Goal: Find specific page/section: Find specific page/section

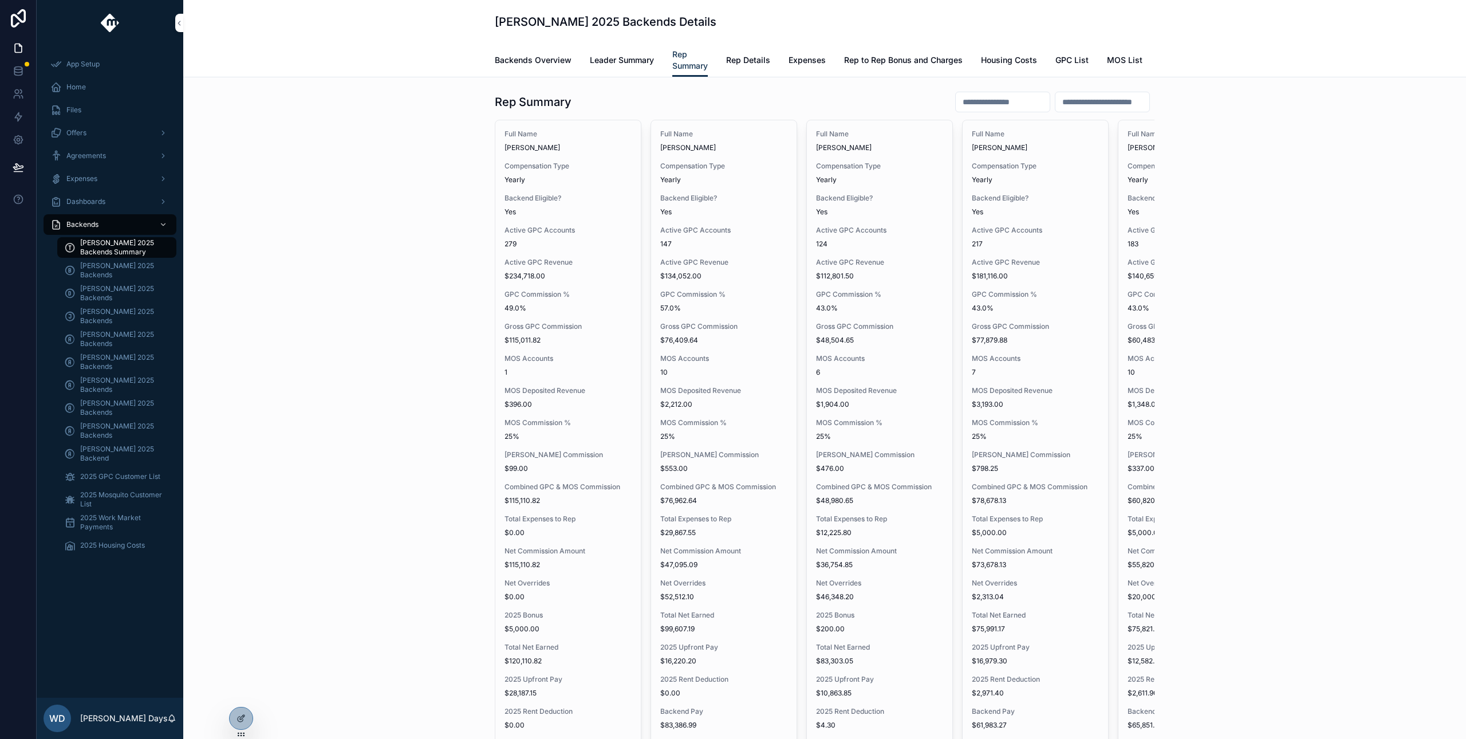
click at [101, 289] on span "[PERSON_NAME] 2025 Backends" at bounding box center [122, 293] width 85 height 18
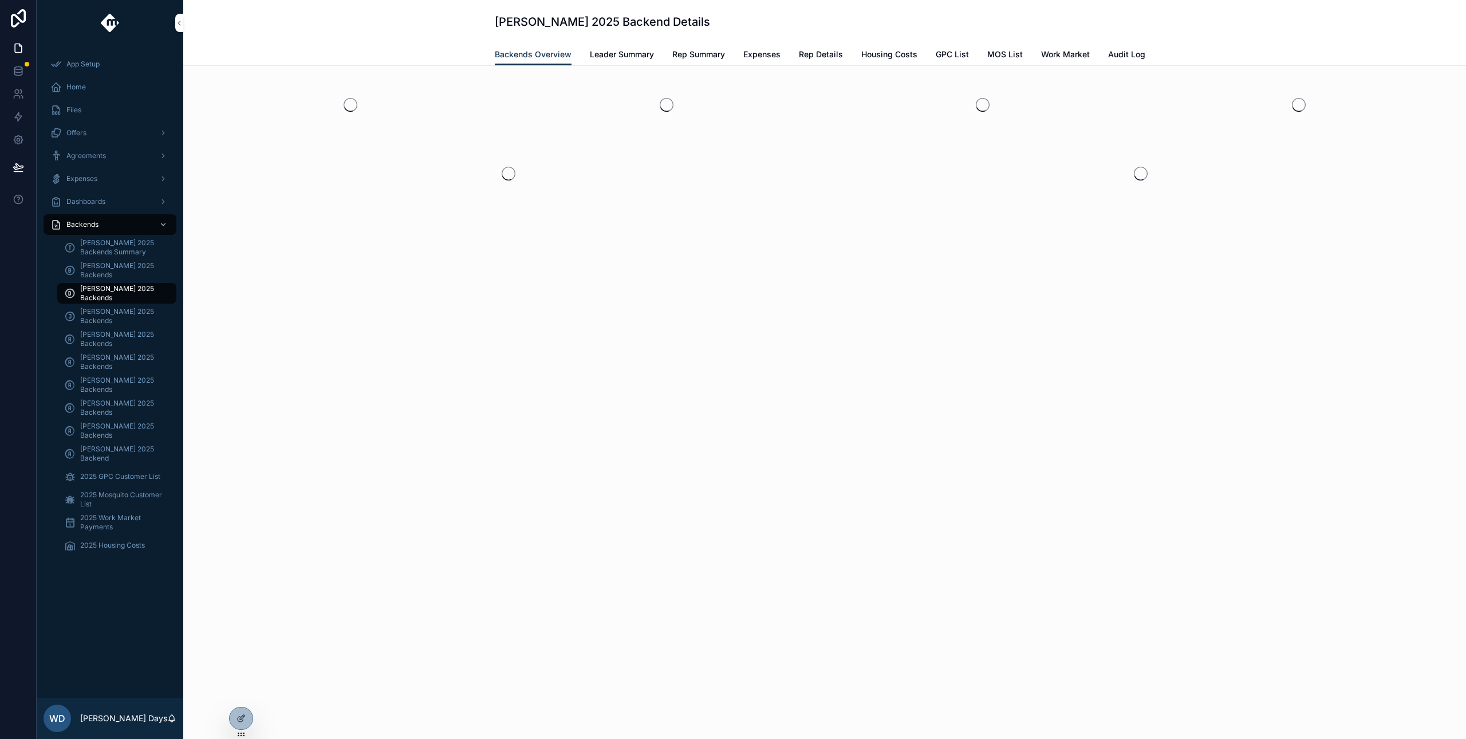
click at [626, 54] on span "Leader Summary" at bounding box center [622, 54] width 64 height 11
